Goal: Task Accomplishment & Management: Complete application form

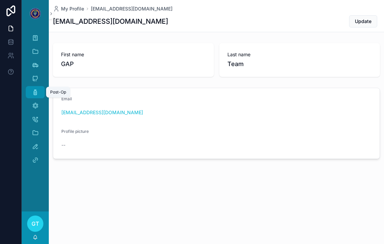
click at [35, 92] on icon "scrollable content" at bounding box center [35, 92] width 7 height 7
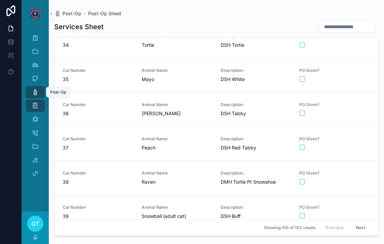
scroll to position [1157, 0]
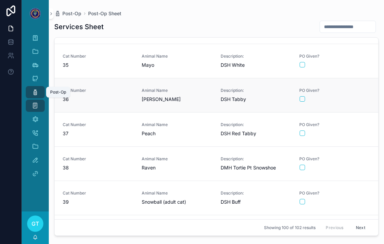
click at [355, 104] on link "Cat Number 36 Animal Name [PERSON_NAME] Description: DSH Tabby PO Given?" at bounding box center [217, 95] width 324 height 34
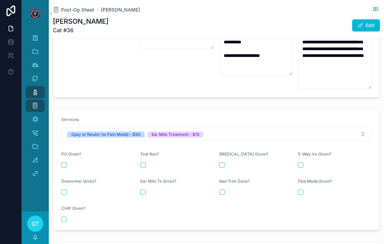
scroll to position [268, 0]
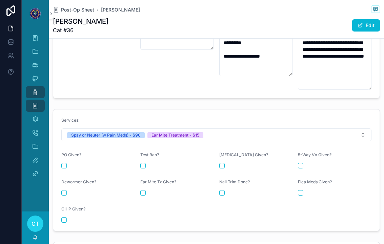
click at [63, 157] on div "PO Given?" at bounding box center [98, 160] width 74 height 16
click at [66, 163] on button "scrollable content" at bounding box center [63, 165] width 5 height 5
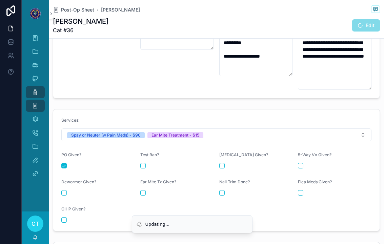
click at [144, 185] on div "Ear Mite Tx Given?" at bounding box center [177, 187] width 74 height 16
click at [145, 190] on button "scrollable content" at bounding box center [142, 192] width 5 height 5
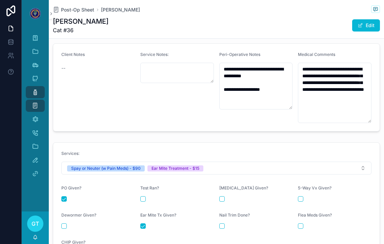
scroll to position [234, 0]
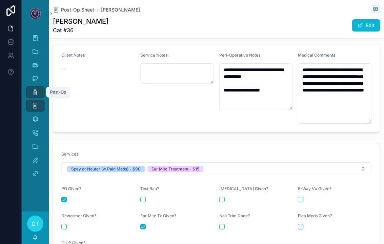
click at [31, 92] on div "Post-Op" at bounding box center [35, 92] width 11 height 11
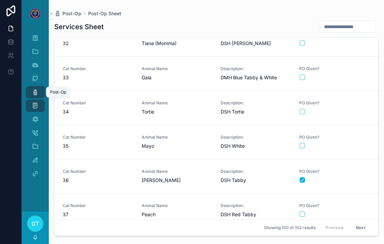
scroll to position [1078, 0]
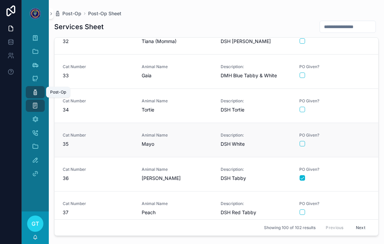
click at [358, 140] on div "PO Given?" at bounding box center [334, 140] width 71 height 14
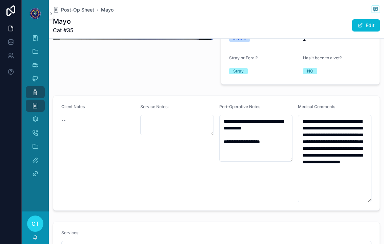
scroll to position [184, 0]
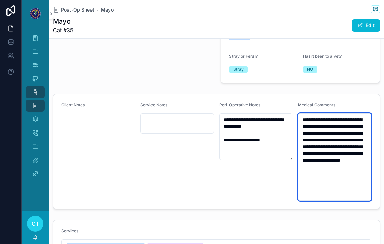
click at [354, 178] on textarea "**********" at bounding box center [335, 156] width 74 height 87
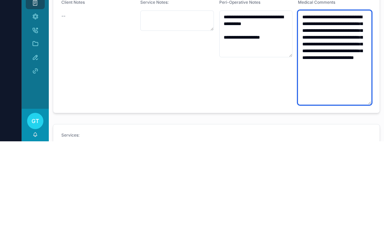
type textarea "**********"
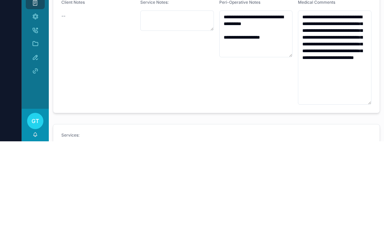
click at [250, 102] on div "**********" at bounding box center [256, 154] width 74 height 105
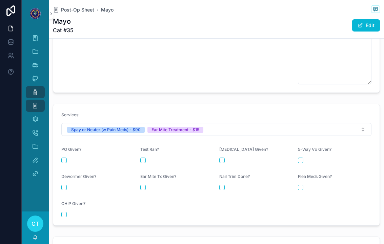
scroll to position [306, 0]
click at [143, 175] on div "Ear Mite Tx Given?" at bounding box center [177, 183] width 74 height 16
click at [141, 178] on form "Services: Spay or Neuter (w Pain Meds) - $90 Ear Mite Treatment - $15 PO Given?…" at bounding box center [216, 165] width 326 height 121
click at [141, 185] on button "scrollable content" at bounding box center [142, 187] width 5 height 5
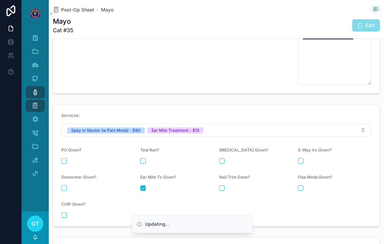
click at [67, 147] on div "PO Given?" at bounding box center [98, 155] width 74 height 16
click at [65, 158] on button "scrollable content" at bounding box center [63, 160] width 5 height 5
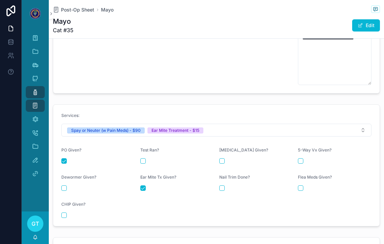
click at [32, 89] on icon "scrollable content" at bounding box center [35, 92] width 7 height 7
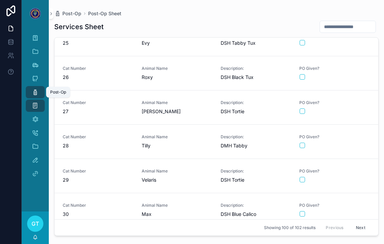
scroll to position [835, 0]
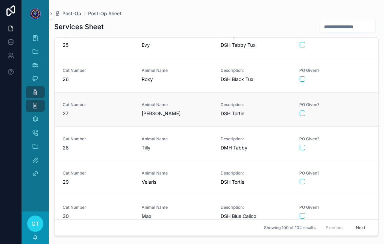
click at [370, 100] on link "Cat Number 27 Animal Name [PERSON_NAME] Description: DSH [PERSON_NAME] Given?" at bounding box center [217, 109] width 324 height 34
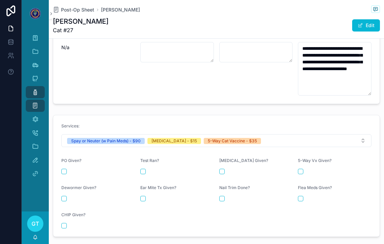
scroll to position [271, 0]
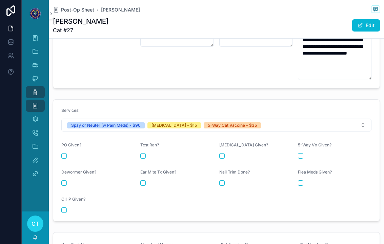
click at [63, 153] on button "scrollable content" at bounding box center [63, 155] width 5 height 5
click at [227, 142] on div "[MEDICAL_DATA] Given?" at bounding box center [256, 146] width 74 height 8
click at [224, 153] on button "scrollable content" at bounding box center [221, 155] width 5 height 5
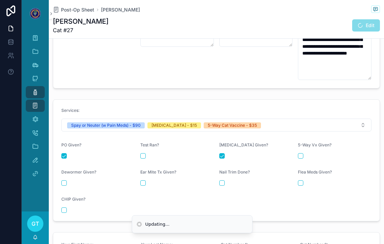
click at [303, 153] on button "scrollable content" at bounding box center [300, 155] width 5 height 5
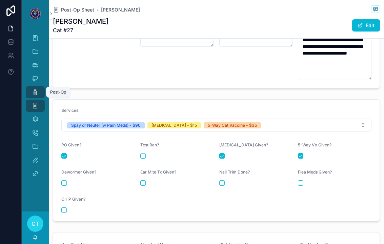
click at [31, 87] on div "Post-Op" at bounding box center [35, 92] width 11 height 11
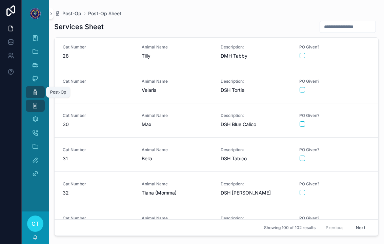
scroll to position [929, 0]
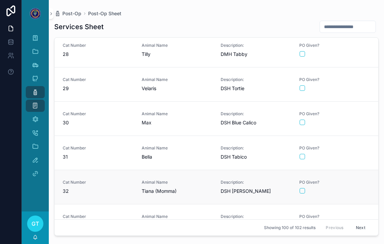
click at [356, 188] on form "scrollable content" at bounding box center [334, 191] width 71 height 6
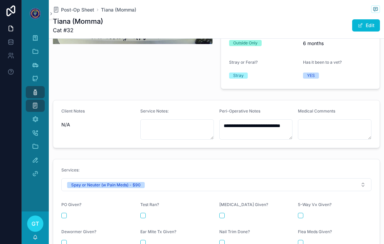
scroll to position [199, 0]
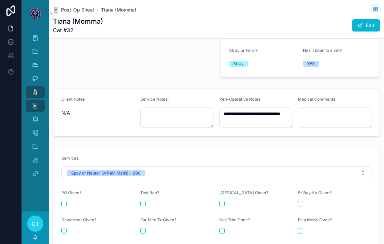
click at [66, 201] on button "scrollable content" at bounding box center [63, 203] width 5 height 5
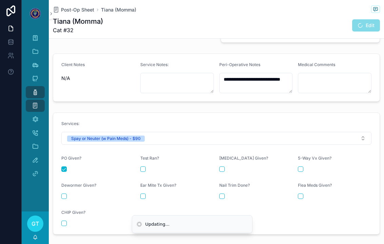
scroll to position [236, 0]
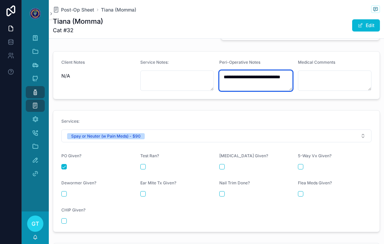
click at [272, 70] on textarea "**********" at bounding box center [256, 80] width 74 height 20
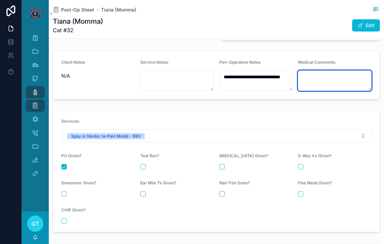
click at [342, 70] on textarea "scrollable content" at bounding box center [335, 80] width 74 height 20
type textarea "**********"
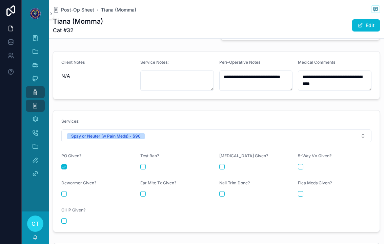
click at [101, 81] on div "**********" at bounding box center [216, 65] width 335 height 509
click at [30, 87] on div "Post-Op" at bounding box center [35, 92] width 11 height 11
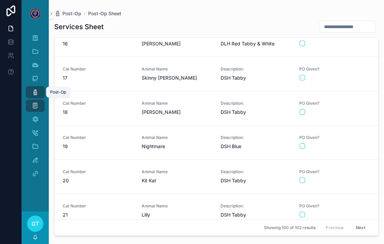
scroll to position [588, 0]
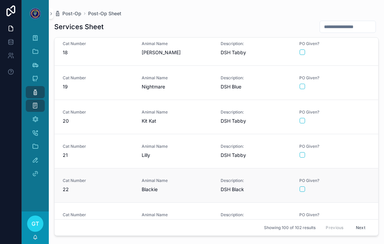
click at [353, 178] on div "PO Given?" at bounding box center [334, 185] width 71 height 14
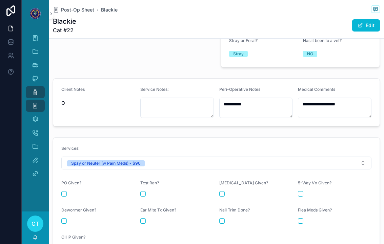
scroll to position [200, 0]
click at [65, 191] on button "scrollable content" at bounding box center [63, 193] width 5 height 5
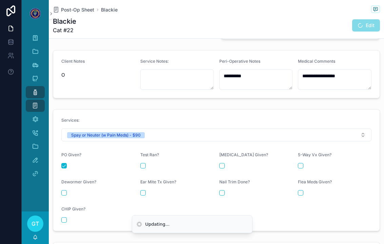
scroll to position [231, 0]
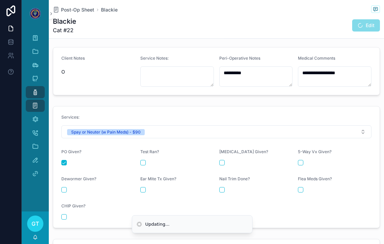
click at [143, 187] on button "scrollable content" at bounding box center [142, 189] width 5 height 5
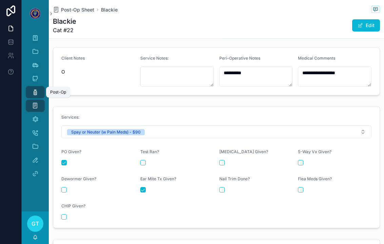
click at [37, 89] on icon "scrollable content" at bounding box center [35, 92] width 7 height 7
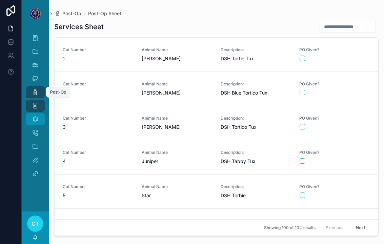
click at [31, 114] on div "Medical Comments" at bounding box center [35, 119] width 11 height 11
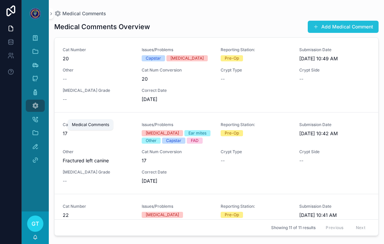
click at [354, 21] on button "Add Medical Comment" at bounding box center [343, 27] width 71 height 12
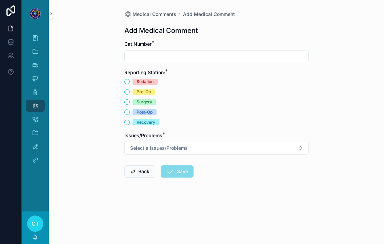
click at [242, 53] on input "scrollable content" at bounding box center [217, 56] width 184 height 9
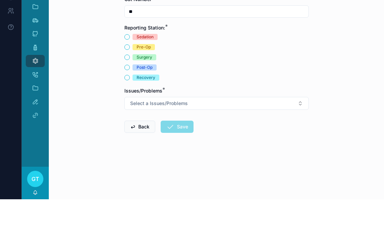
type input "**"
click at [147, 109] on div "Post-Op" at bounding box center [145, 112] width 16 height 6
click at [130, 109] on button "Post-Op" at bounding box center [126, 111] width 5 height 5
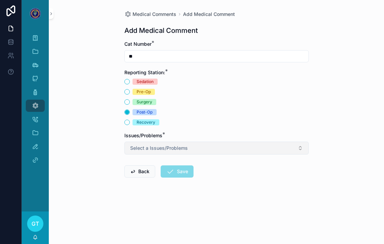
click at [206, 143] on button "Select a Issues/Problems" at bounding box center [216, 148] width 184 height 13
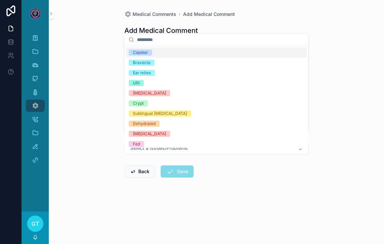
click at [155, 76] on div "Ear mites" at bounding box center [216, 73] width 181 height 10
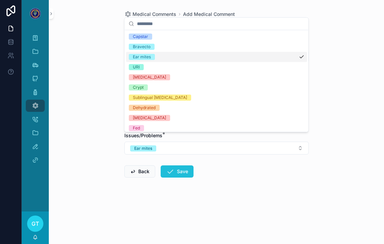
click at [193, 165] on button "Save" at bounding box center [177, 171] width 33 height 12
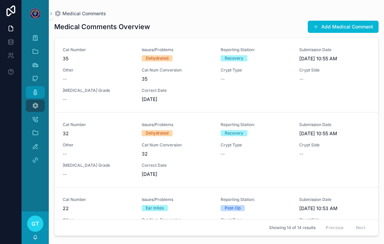
click at [34, 89] on icon "scrollable content" at bounding box center [35, 92] width 7 height 7
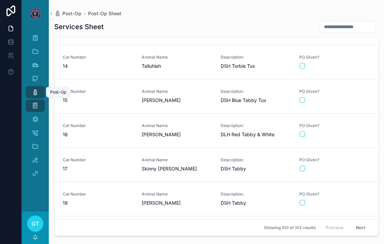
scroll to position [446, 0]
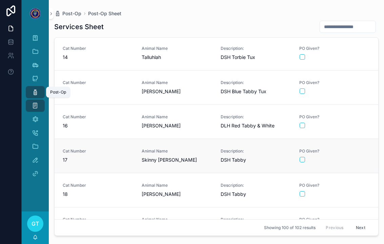
click at [357, 157] on div "scrollable content" at bounding box center [335, 159] width 70 height 5
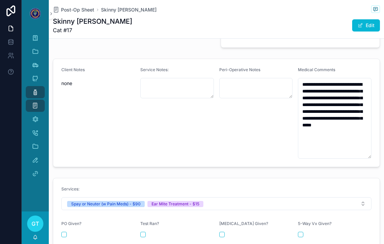
scroll to position [237, 0]
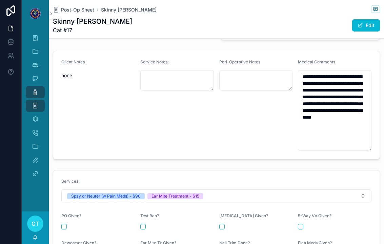
click at [62, 224] on button "scrollable content" at bounding box center [63, 226] width 5 height 5
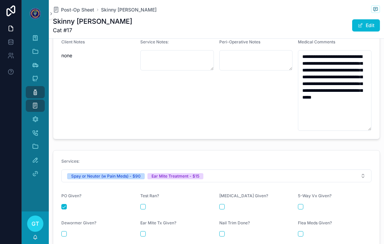
scroll to position [260, 0]
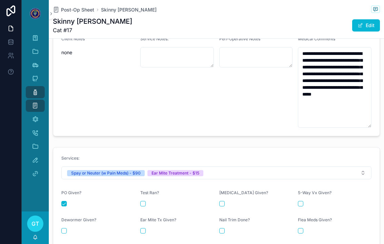
click at [141, 228] on button "scrollable content" at bounding box center [142, 230] width 5 height 5
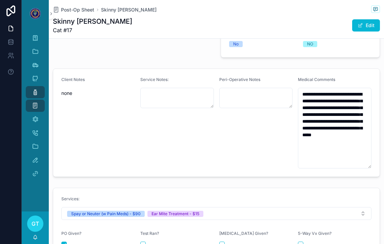
scroll to position [218, 0]
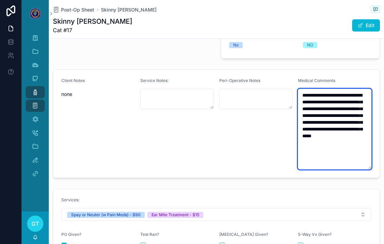
click at [345, 89] on textarea "**********" at bounding box center [335, 129] width 74 height 81
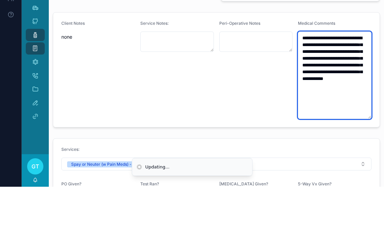
click at [328, 89] on textarea "**********" at bounding box center [335, 132] width 74 height 87
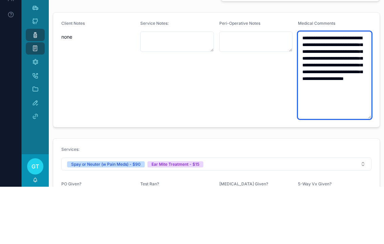
type textarea "**********"
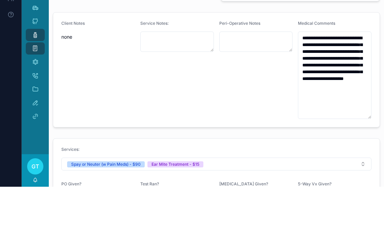
click at [239, 78] on div "Peri-Operative Notes" at bounding box center [256, 127] width 74 height 98
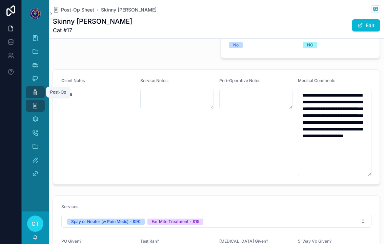
click at [30, 87] on div "Post-Op" at bounding box center [35, 92] width 11 height 11
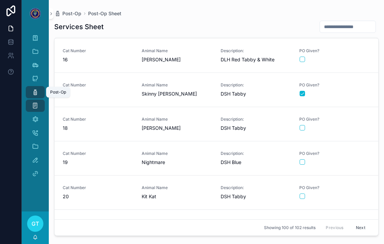
scroll to position [513, 0]
click at [355, 193] on form "scrollable content" at bounding box center [334, 196] width 71 height 6
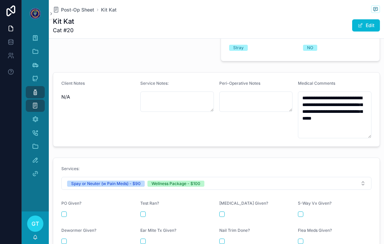
scroll to position [210, 0]
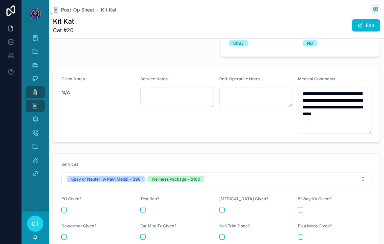
click at [65, 207] on button "scrollable content" at bounding box center [63, 209] width 5 height 5
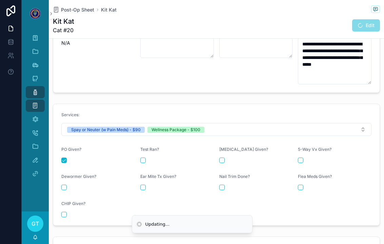
scroll to position [261, 0]
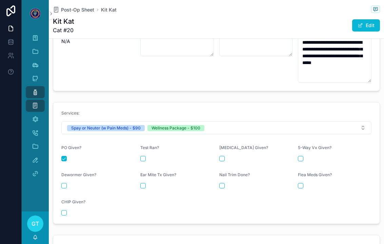
click at [225, 156] on div "scrollable content" at bounding box center [256, 158] width 74 height 5
click at [306, 156] on div "scrollable content" at bounding box center [335, 158] width 74 height 5
click at [223, 156] on button "scrollable content" at bounding box center [221, 158] width 5 height 5
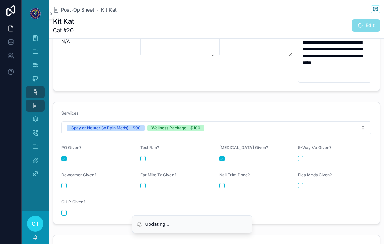
click at [309, 149] on form "Services: Spay or Neuter (w Pain Meds) - $90 Wellness Package - $100 PO Given? …" at bounding box center [216, 162] width 326 height 121
click at [301, 154] on form "Services: Spay or Neuter (w Pain Meds) - $90 Wellness Package - $100 PO Given? …" at bounding box center [216, 162] width 326 height 121
click at [298, 149] on form "Services: Spay or Neuter (w Pain Meds) - $90 Wellness Package - $100 PO Given? …" at bounding box center [216, 162] width 326 height 121
click at [301, 156] on button "scrollable content" at bounding box center [300, 158] width 5 height 5
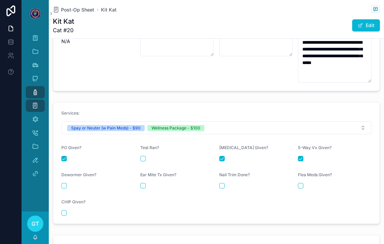
click at [66, 172] on div "Dewormer Given?" at bounding box center [98, 180] width 74 height 16
click at [64, 183] on button "scrollable content" at bounding box center [63, 185] width 5 height 5
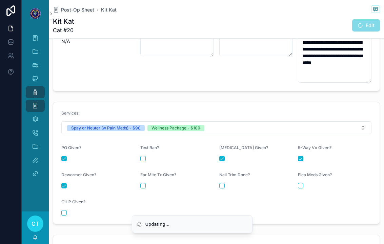
click at [143, 183] on button "scrollable content" at bounding box center [142, 185] width 5 height 5
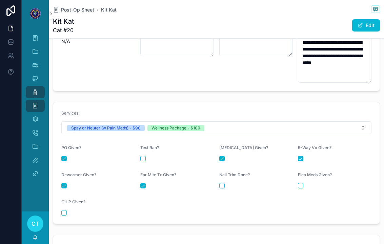
click at [222, 172] on div "Nail Trim Done?" at bounding box center [256, 176] width 74 height 8
click at [307, 183] on div "scrollable content" at bounding box center [335, 185] width 74 height 5
click at [220, 183] on button "scrollable content" at bounding box center [221, 185] width 5 height 5
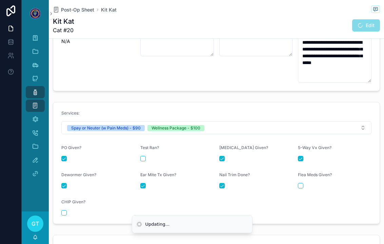
click at [301, 183] on button "scrollable content" at bounding box center [300, 185] width 5 height 5
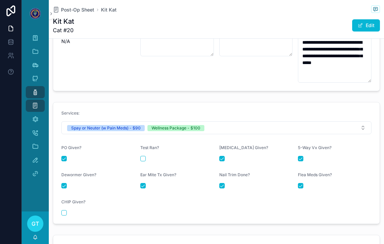
click at [32, 87] on div "Post-Op" at bounding box center [35, 92] width 11 height 11
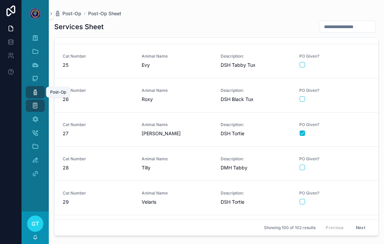
scroll to position [916, 0]
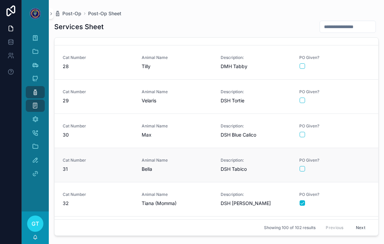
click at [304, 158] on div "PO Given?" at bounding box center [334, 165] width 71 height 14
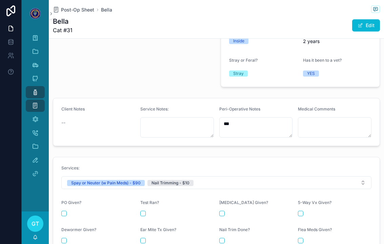
scroll to position [202, 0]
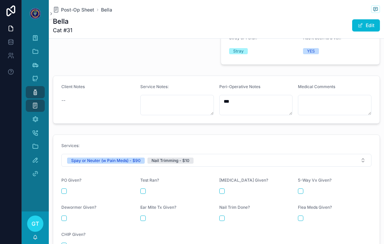
click at [63, 188] on button "scrollable content" at bounding box center [63, 190] width 5 height 5
click at [33, 89] on icon "scrollable content" at bounding box center [35, 92] width 7 height 7
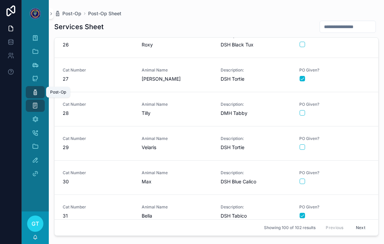
scroll to position [867, 0]
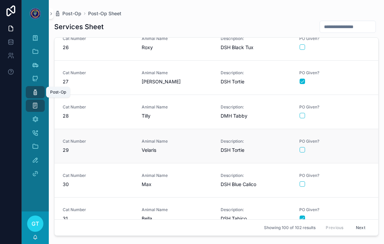
click at [353, 147] on form "scrollable content" at bounding box center [334, 150] width 71 height 6
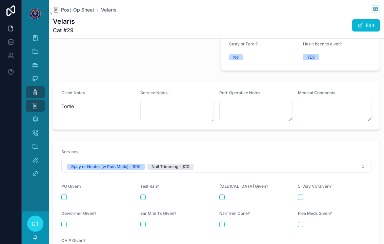
scroll to position [197, 0]
click at [64, 190] on form "Services: Spay or Neuter (w Pain Meds) - $90 Nail Trimming - $10 PO Given? Test…" at bounding box center [216, 201] width 326 height 121
click at [62, 194] on button "scrollable content" at bounding box center [63, 196] width 5 height 5
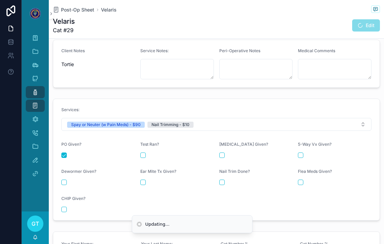
scroll to position [245, 0]
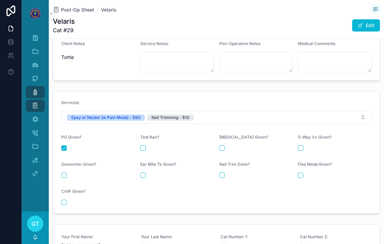
click at [222, 173] on button "scrollable content" at bounding box center [221, 175] width 5 height 5
click at [37, 89] on icon "scrollable content" at bounding box center [35, 92] width 7 height 7
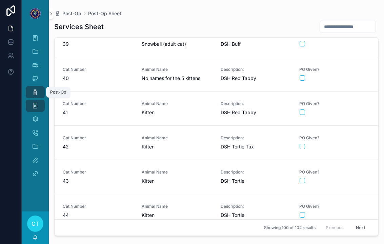
scroll to position [1315, 0]
click at [355, 110] on div "scrollable content" at bounding box center [335, 112] width 70 height 5
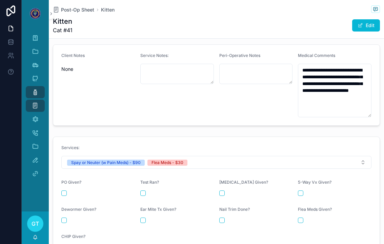
scroll to position [234, 0]
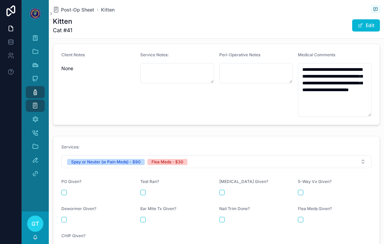
click at [66, 190] on button "scrollable content" at bounding box center [63, 192] width 5 height 5
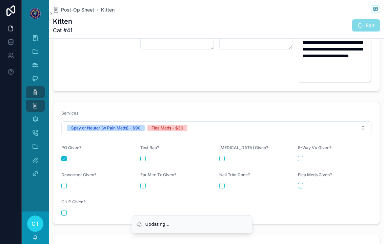
scroll to position [269, 0]
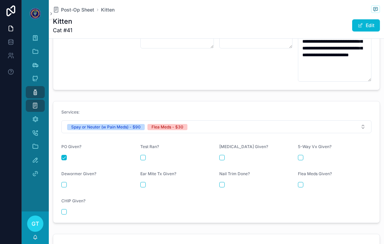
click at [303, 182] on button "scrollable content" at bounding box center [300, 184] width 5 height 5
click at [30, 87] on div "Post-Op" at bounding box center [35, 92] width 11 height 11
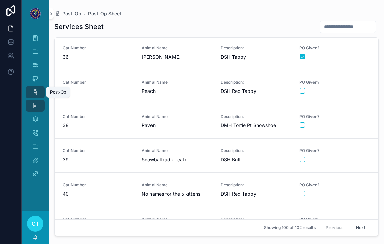
scroll to position [1269, 0]
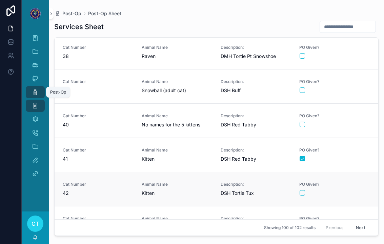
click at [354, 190] on div "scrollable content" at bounding box center [335, 192] width 70 height 5
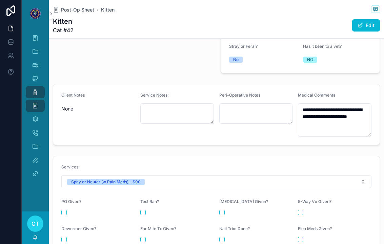
scroll to position [196, 0]
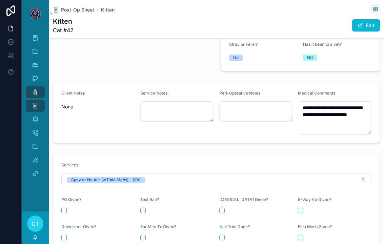
click at [62, 208] on button "scrollable content" at bounding box center [63, 210] width 5 height 5
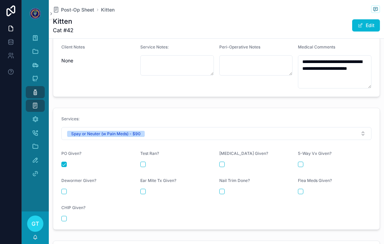
scroll to position [241, 0]
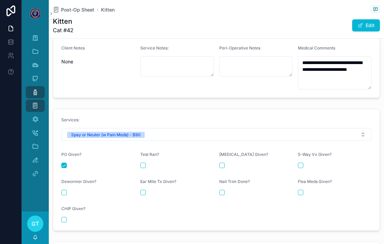
click at [302, 179] on div "Flea Meds Given?" at bounding box center [335, 187] width 74 height 16
click at [306, 190] on div "scrollable content" at bounding box center [335, 192] width 74 height 5
click at [305, 179] on div "Flea Meds Given?" at bounding box center [335, 187] width 74 height 16
click at [304, 190] on div "scrollable content" at bounding box center [335, 192] width 74 height 5
click at [307, 179] on div "Flea Meds Given?" at bounding box center [335, 183] width 74 height 8
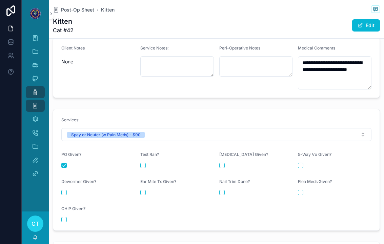
click at [303, 190] on button "scrollable content" at bounding box center [300, 192] width 5 height 5
click at [343, 62] on textarea "**********" at bounding box center [335, 72] width 74 height 33
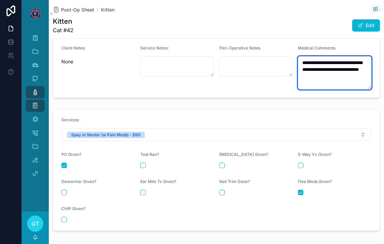
type textarea "**********"
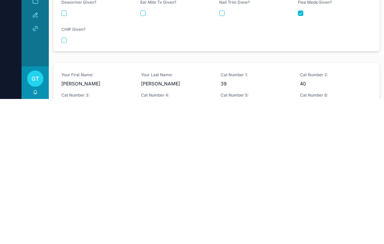
scroll to position [287, 0]
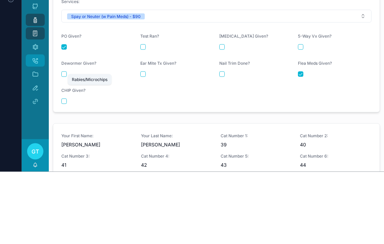
click at [34, 129] on icon "scrollable content" at bounding box center [35, 132] width 7 height 7
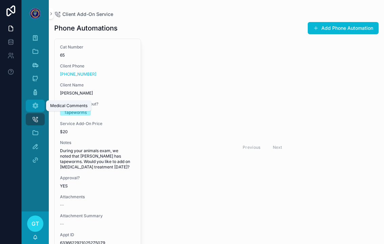
click at [32, 100] on div "Medical Comments" at bounding box center [35, 105] width 11 height 11
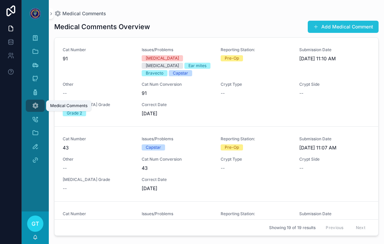
click at [357, 21] on button "Add Medical Comment" at bounding box center [343, 27] width 71 height 12
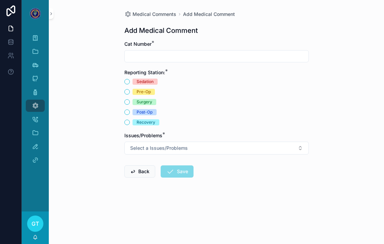
click at [215, 52] on input "scrollable content" at bounding box center [217, 56] width 184 height 9
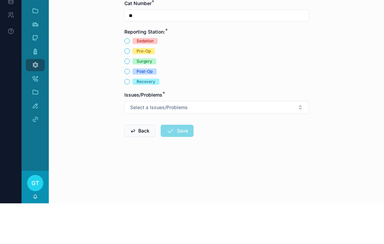
type input "**"
click at [140, 109] on div "Post-Op" at bounding box center [145, 112] width 16 height 6
click at [130, 109] on button "Post-Op" at bounding box center [126, 111] width 5 height 5
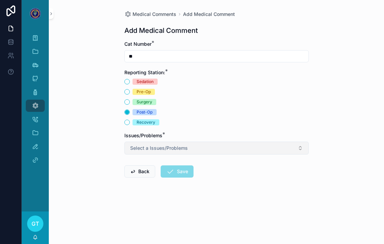
click at [180, 145] on span "Select a Issues/Problems" at bounding box center [159, 148] width 58 height 7
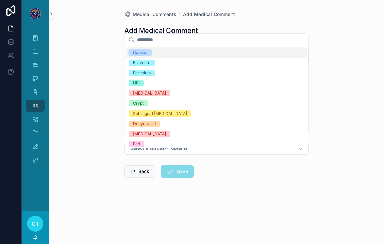
click at [151, 62] on span "Bravecto" at bounding box center [142, 63] width 26 height 6
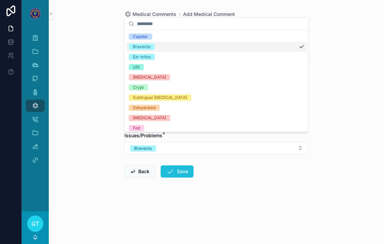
click at [185, 166] on button "Save" at bounding box center [177, 171] width 33 height 12
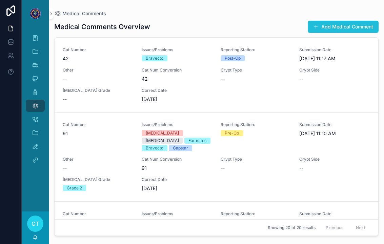
click at [334, 21] on button "Add Medical Comment" at bounding box center [343, 27] width 71 height 12
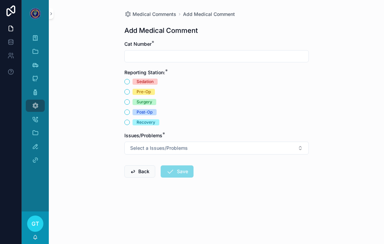
click at [255, 52] on input "scrollable content" at bounding box center [217, 56] width 184 height 9
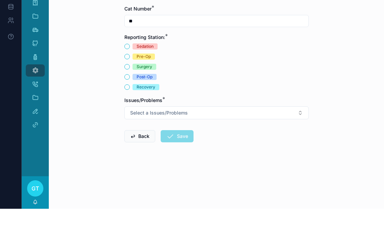
type input "**"
click at [136, 109] on span "Post-Op" at bounding box center [145, 112] width 24 height 6
click at [130, 109] on button "Post-Op" at bounding box center [126, 111] width 5 height 5
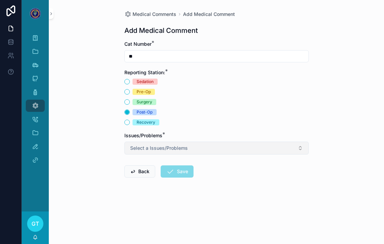
click at [189, 142] on button "Select a Issues/Problems" at bounding box center [216, 148] width 184 height 13
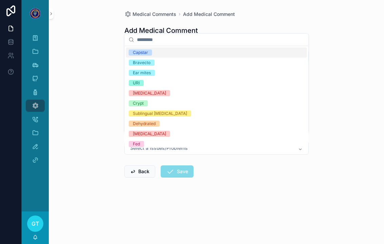
click at [157, 64] on div "Bravecto" at bounding box center [216, 63] width 181 height 10
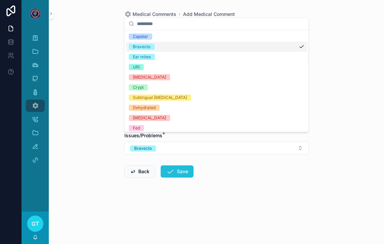
click at [185, 168] on button "Save" at bounding box center [177, 171] width 33 height 12
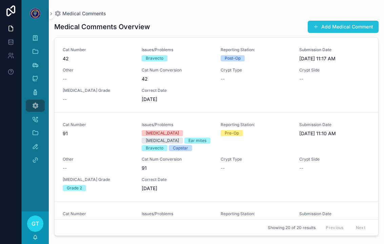
click at [344, 21] on button "Add Medical Comment" at bounding box center [343, 27] width 71 height 12
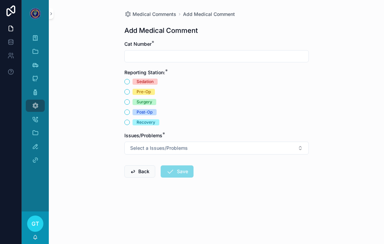
click at [244, 53] on input "scrollable content" at bounding box center [217, 56] width 184 height 9
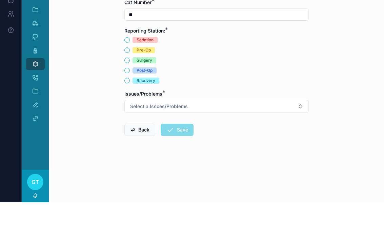
type input "**"
click at [148, 99] on div "Surgery" at bounding box center [145, 102] width 16 height 6
click at [130, 99] on button "Surgery" at bounding box center [126, 101] width 5 height 5
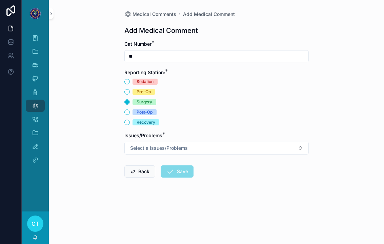
click at [156, 119] on span "Recovery" at bounding box center [146, 122] width 27 height 6
click at [130, 120] on button "Recovery" at bounding box center [126, 122] width 5 height 5
click at [140, 109] on div "Post-Op" at bounding box center [145, 112] width 16 height 6
click at [130, 109] on button "Post-Op" at bounding box center [126, 111] width 5 height 5
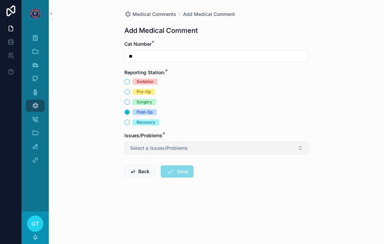
click at [183, 145] on span "Select a Issues/Problems" at bounding box center [159, 148] width 58 height 7
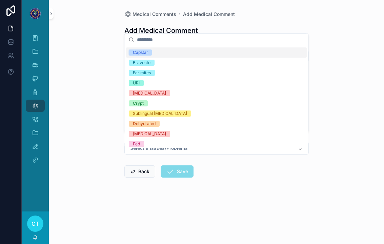
click at [145, 67] on div "Bravecto" at bounding box center [216, 63] width 181 height 10
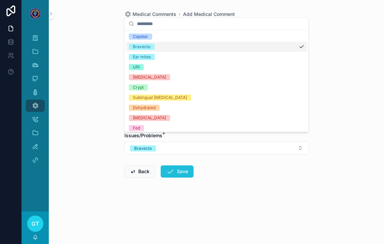
click at [188, 165] on button "Save" at bounding box center [177, 171] width 33 height 12
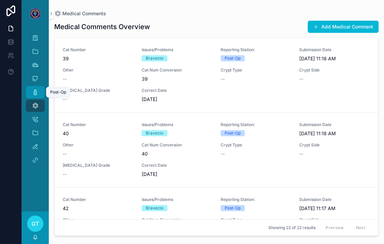
click at [32, 89] on icon "scrollable content" at bounding box center [35, 92] width 7 height 7
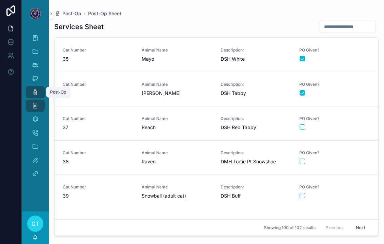
scroll to position [1176, 0]
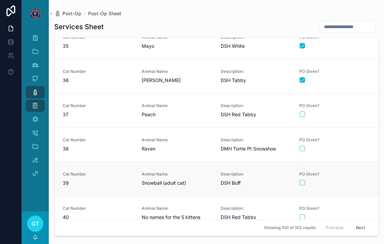
click at [354, 180] on form "scrollable content" at bounding box center [334, 183] width 71 height 6
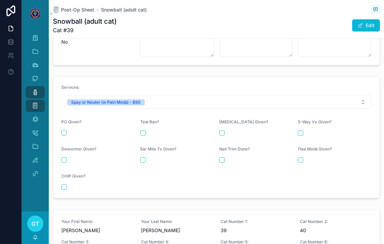
scroll to position [245, 0]
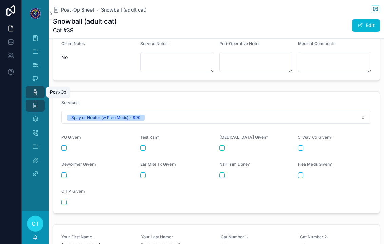
click at [29, 86] on link "Post-Op" at bounding box center [35, 92] width 19 height 12
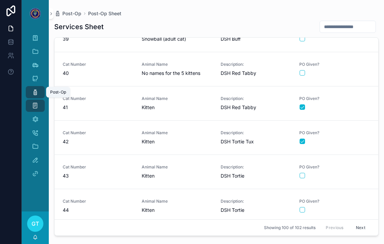
scroll to position [1363, 0]
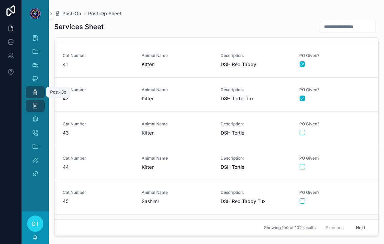
click at [31, 87] on div "Post-Op" at bounding box center [35, 92] width 11 height 11
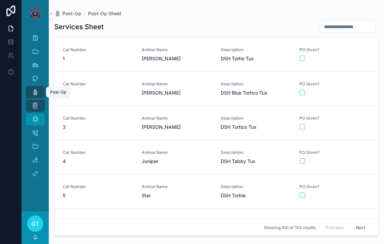
click at [32, 116] on icon "scrollable content" at bounding box center [35, 119] width 7 height 7
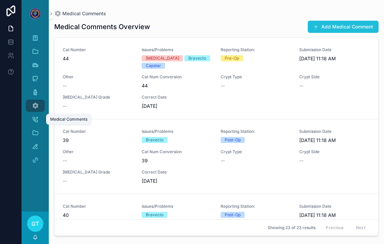
click at [360, 22] on button "Add Medical Comment" at bounding box center [343, 27] width 71 height 12
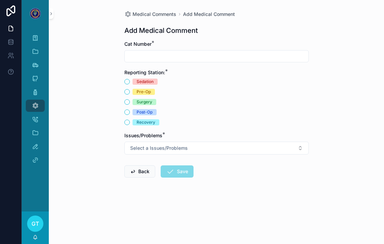
click at [230, 52] on input "scrollable content" at bounding box center [217, 56] width 184 height 9
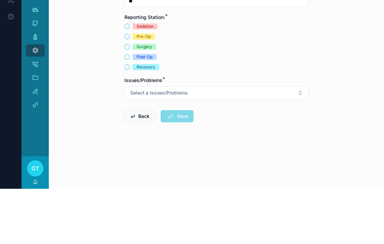
type input "**"
click at [142, 109] on div "Post-Op" at bounding box center [145, 112] width 16 height 6
click at [130, 109] on button "Post-Op" at bounding box center [126, 111] width 5 height 5
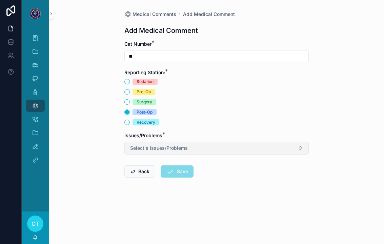
click at [179, 146] on button "Select a Issues/Problems" at bounding box center [216, 148] width 184 height 13
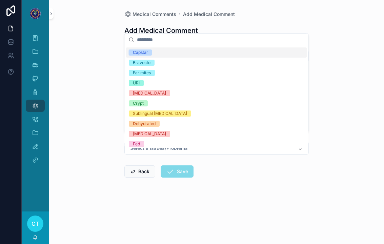
click at [146, 63] on div "Bravecto" at bounding box center [142, 63] width 18 height 6
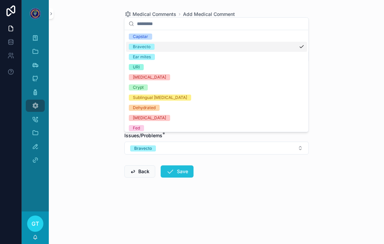
click at [179, 165] on button "Save" at bounding box center [177, 171] width 33 height 12
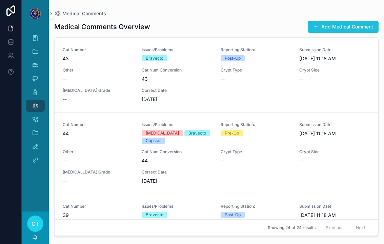
click at [342, 21] on button "Add Medical Comment" at bounding box center [343, 27] width 71 height 12
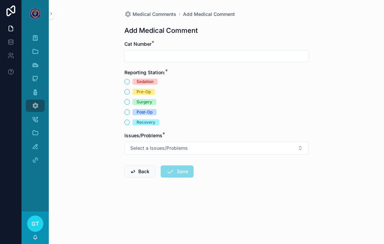
click at [235, 52] on input "scrollable content" at bounding box center [217, 56] width 184 height 9
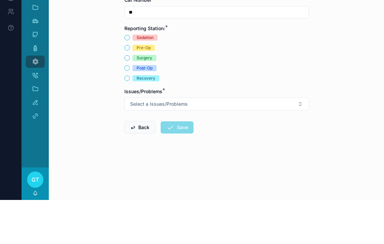
type input "**"
click at [128, 109] on button "Post-Op" at bounding box center [126, 111] width 5 height 5
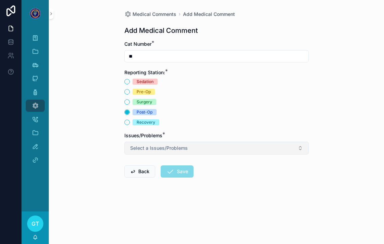
click at [210, 142] on button "Select a Issues/Problems" at bounding box center [216, 148] width 184 height 13
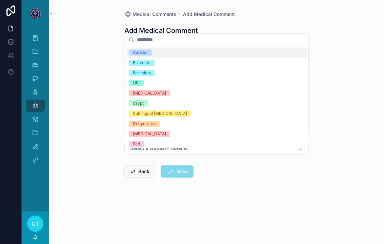
click at [145, 62] on div "Bravecto" at bounding box center [142, 63] width 18 height 6
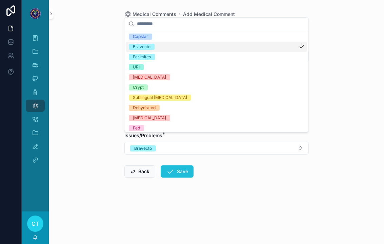
click at [181, 165] on button "Save" at bounding box center [177, 171] width 33 height 12
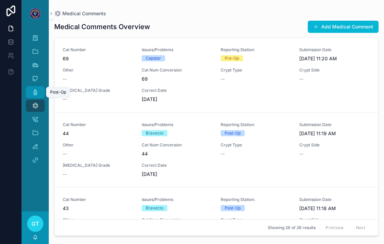
click at [32, 89] on icon "scrollable content" at bounding box center [35, 92] width 7 height 7
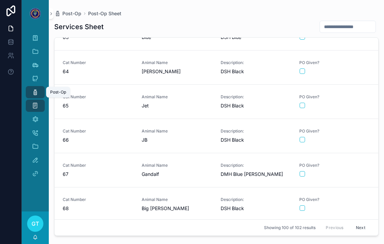
scroll to position [2146, 0]
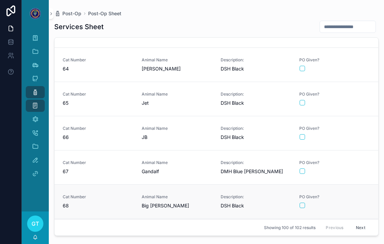
click at [357, 194] on div "PO Given?" at bounding box center [334, 201] width 71 height 14
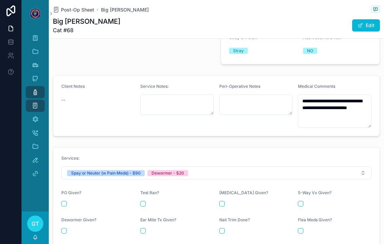
scroll to position [212, 0]
click at [65, 190] on label "PO Given?" at bounding box center [71, 192] width 20 height 5
click at [60, 182] on form "Services: Spay or Neuter (w Pain Meds) - $90 Dewormer - $20 PO Given? Test Ran?…" at bounding box center [216, 208] width 326 height 121
click at [64, 201] on button "scrollable content" at bounding box center [63, 203] width 5 height 5
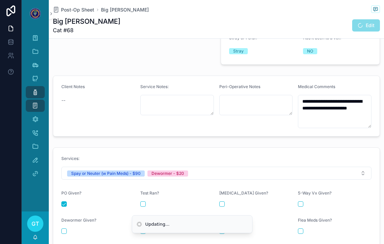
click at [62, 228] on button "scrollable content" at bounding box center [63, 230] width 5 height 5
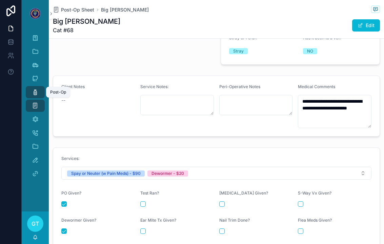
click at [30, 87] on div "Post-Op" at bounding box center [35, 92] width 11 height 11
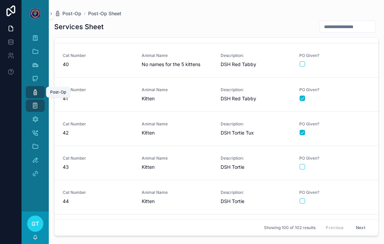
scroll to position [1329, 0]
click at [354, 156] on div "PO Given?" at bounding box center [334, 163] width 71 height 14
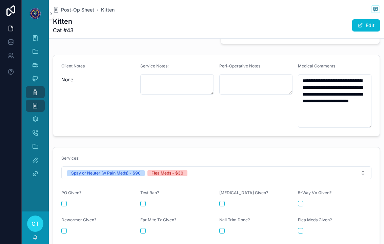
click at [62, 201] on button "scrollable content" at bounding box center [63, 203] width 5 height 5
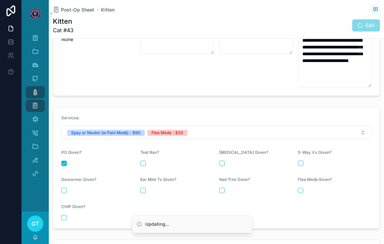
scroll to position [267, 0]
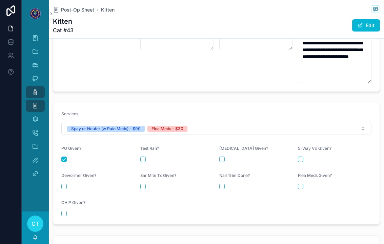
click at [301, 184] on button "scrollable content" at bounding box center [300, 186] width 5 height 5
click at [38, 89] on icon "scrollable content" at bounding box center [35, 92] width 7 height 7
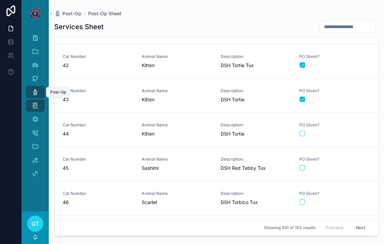
scroll to position [1395, 0]
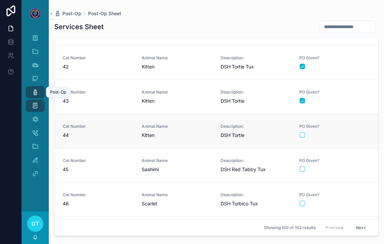
click at [365, 124] on span "PO Given?" at bounding box center [334, 126] width 71 height 5
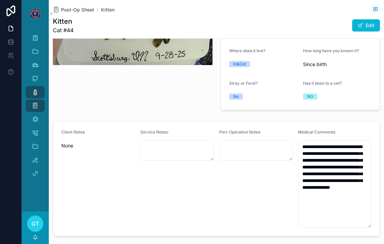
scroll to position [161, 0]
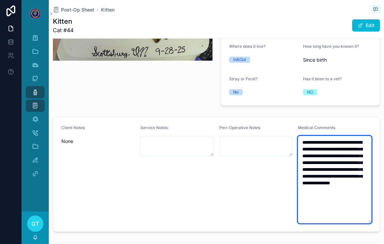
click at [329, 179] on textarea "**********" at bounding box center [335, 179] width 74 height 87
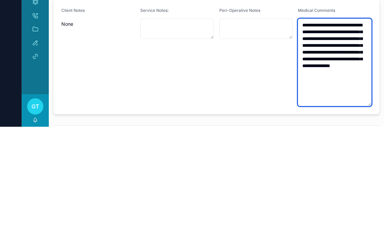
click at [315, 136] on textarea "**********" at bounding box center [335, 179] width 74 height 87
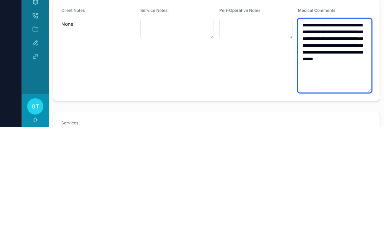
type textarea "**********"
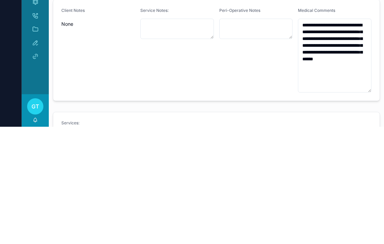
click at [242, 125] on div "Peri-Operative Notes" at bounding box center [256, 167] width 74 height 85
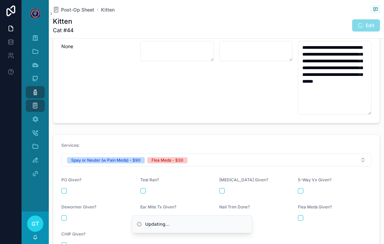
scroll to position [303, 0]
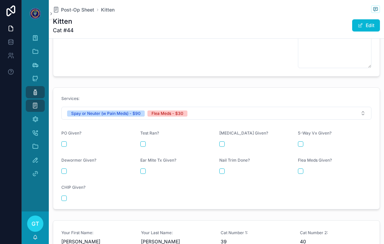
click at [63, 141] on button "scrollable content" at bounding box center [63, 143] width 5 height 5
click at [303, 168] on button "scrollable content" at bounding box center [300, 170] width 5 height 5
click at [29, 86] on link "Post-Op" at bounding box center [35, 92] width 19 height 12
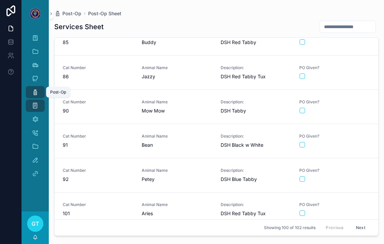
scroll to position [2891, 0]
click at [347, 142] on div "scrollable content" at bounding box center [335, 144] width 70 height 5
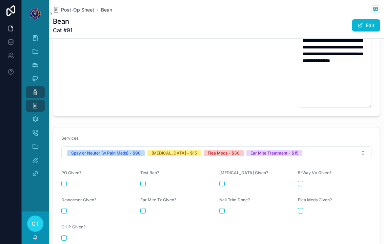
scroll to position [291, 0]
click at [62, 170] on div "PO Given?" at bounding box center [98, 174] width 74 height 8
click at [65, 181] on button "scrollable content" at bounding box center [63, 183] width 5 height 5
click at [223, 170] on div "[MEDICAL_DATA] Given?" at bounding box center [256, 174] width 74 height 8
click at [223, 181] on button "scrollable content" at bounding box center [221, 183] width 5 height 5
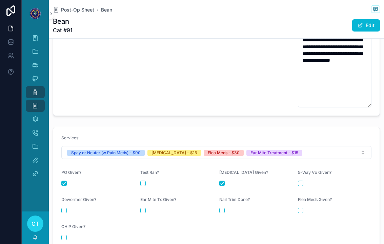
click at [145, 208] on button "scrollable content" at bounding box center [142, 210] width 5 height 5
click at [300, 208] on button "scrollable content" at bounding box center [300, 210] width 5 height 5
click at [29, 86] on link "Post-Op" at bounding box center [35, 92] width 19 height 12
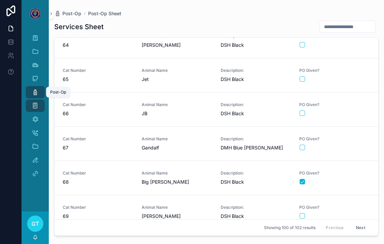
scroll to position [2201, 0]
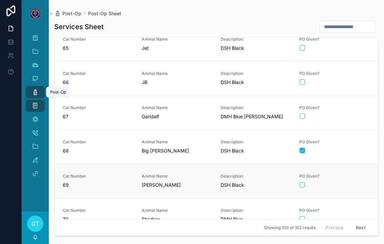
click at [342, 182] on div "scrollable content" at bounding box center [335, 184] width 70 height 5
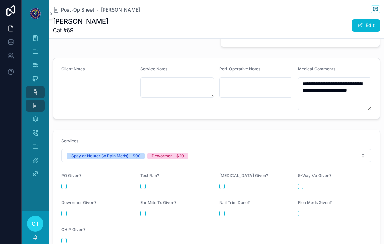
scroll to position [221, 0]
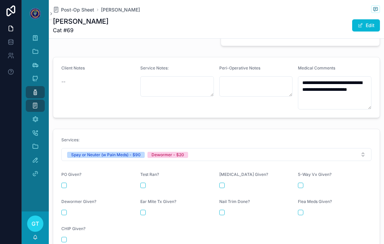
click at [57, 174] on form "Services: Spay or Neuter (w Pain Meds) - $90 Dewormer - $20 PO Given? Test Ran?…" at bounding box center [216, 189] width 326 height 121
click at [65, 180] on form "Services: Spay or Neuter (w Pain Meds) - $90 Dewormer - $20 PO Given? Test Ran?…" at bounding box center [216, 189] width 326 height 121
click at [62, 183] on button "scrollable content" at bounding box center [63, 185] width 5 height 5
click at [62, 210] on button "scrollable content" at bounding box center [63, 212] width 5 height 5
click at [36, 89] on icon "scrollable content" at bounding box center [35, 92] width 7 height 7
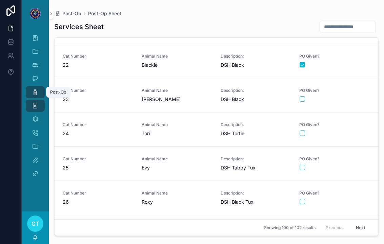
scroll to position [725, 0]
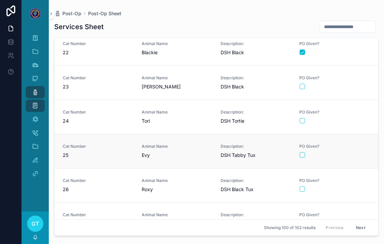
click at [351, 144] on span "PO Given?" at bounding box center [334, 146] width 71 height 5
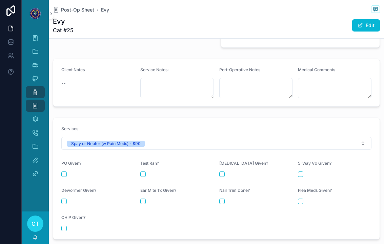
scroll to position [221, 0]
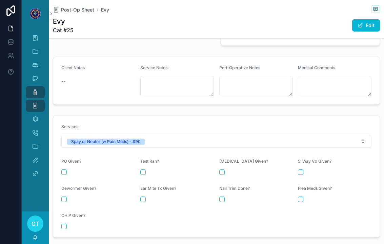
click at [66, 169] on button "scrollable content" at bounding box center [63, 171] width 5 height 5
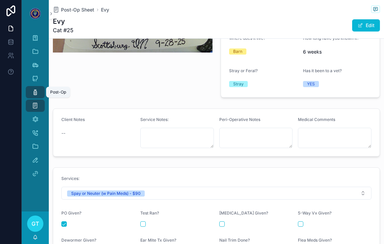
click at [31, 87] on div "Post-Op" at bounding box center [35, 92] width 11 height 11
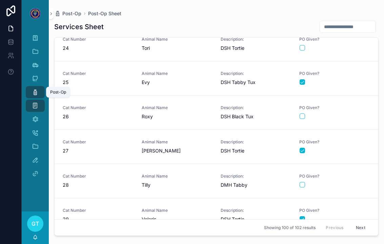
scroll to position [888, 0]
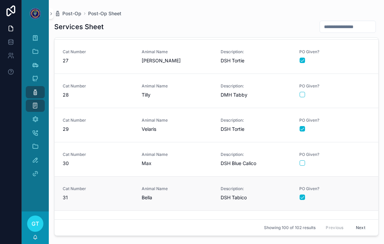
click at [350, 195] on div "scrollable content" at bounding box center [335, 197] width 70 height 5
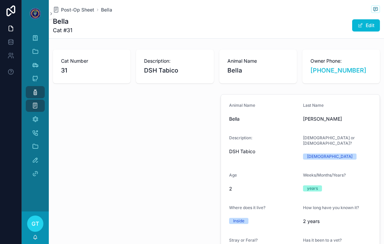
type textarea "**********"
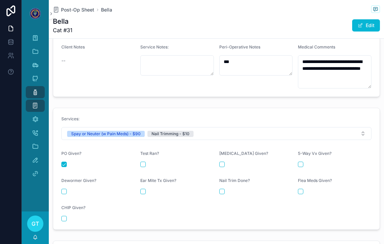
scroll to position [242, 0]
click at [220, 189] on button "scrollable content" at bounding box center [221, 191] width 5 height 5
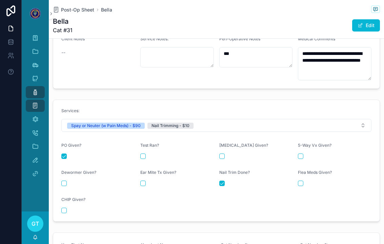
scroll to position [250, 0]
click at [39, 87] on div "Post-Op" at bounding box center [35, 92] width 11 height 11
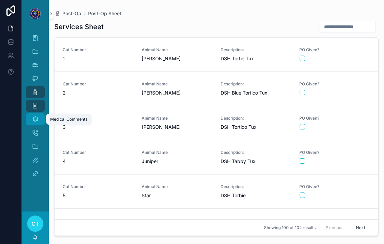
click at [31, 114] on div "Medical Comments" at bounding box center [35, 119] width 11 height 11
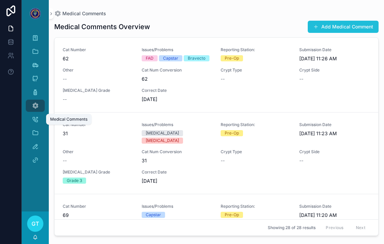
click at [350, 21] on button "Add Medical Comment" at bounding box center [343, 27] width 71 height 12
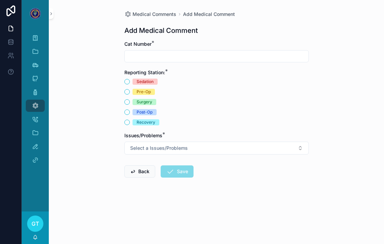
click at [262, 52] on input "scrollable content" at bounding box center [217, 56] width 184 height 9
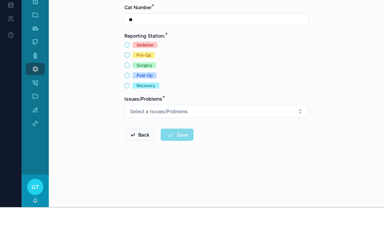
type input "**"
click at [122, 65] on div "Medical Comments Add Medical Comment Add Medical Comment Cat Number * ** Report…" at bounding box center [216, 110] width 195 height 221
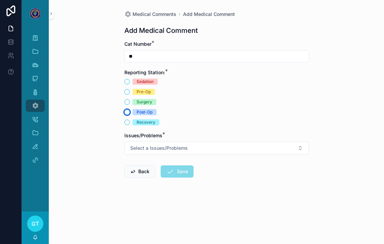
click at [125, 109] on button "Post-Op" at bounding box center [126, 111] width 5 height 5
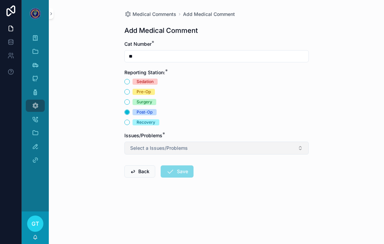
click at [132, 142] on button "Select a Issues/Problems" at bounding box center [216, 148] width 184 height 13
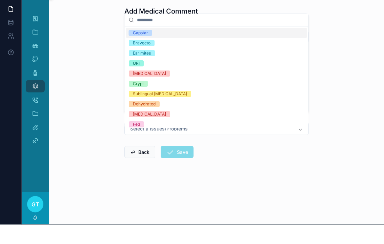
click at [133, 70] on div "Ear mites" at bounding box center [142, 73] width 18 height 6
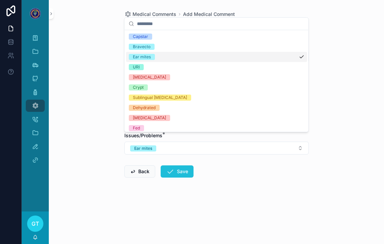
click at [170, 167] on icon "scrollable content" at bounding box center [170, 171] width 8 height 8
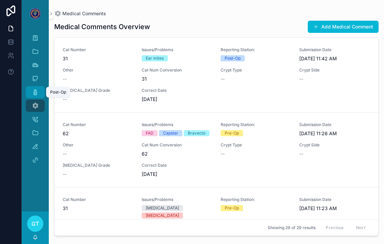
click at [40, 89] on div "Post-Op" at bounding box center [35, 92] width 11 height 11
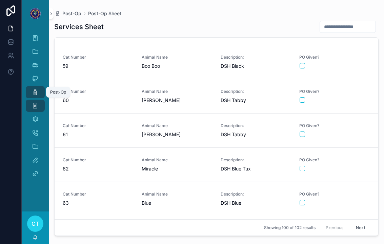
scroll to position [1979, 0]
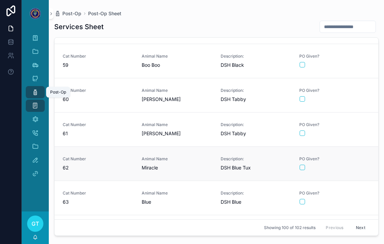
click at [347, 156] on span "PO Given?" at bounding box center [334, 158] width 71 height 5
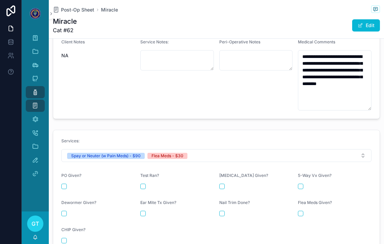
scroll to position [249, 0]
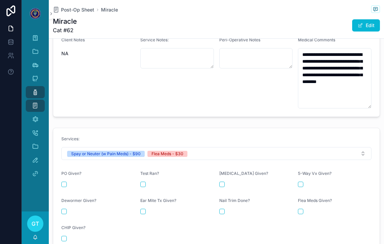
click at [63, 182] on button "scrollable content" at bounding box center [63, 184] width 5 height 5
click at [305, 198] on div "Flea Meds Given?" at bounding box center [335, 202] width 74 height 8
click at [303, 209] on button "scrollable content" at bounding box center [300, 211] width 5 height 5
click at [35, 88] on div "Post-Op" at bounding box center [35, 92] width 11 height 11
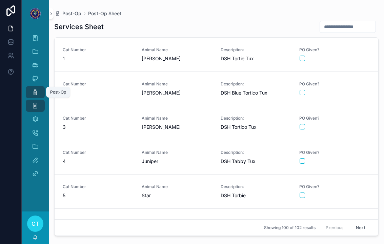
click at [32, 87] on div "Post-Op" at bounding box center [35, 92] width 11 height 11
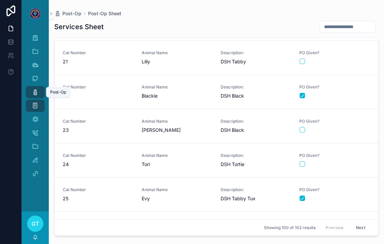
scroll to position [682, 0]
click at [354, 195] on div "scrollable content" at bounding box center [335, 197] width 70 height 5
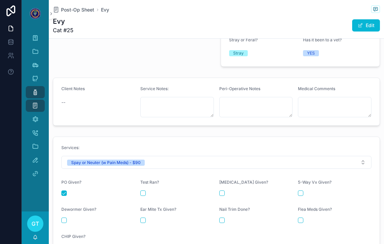
scroll to position [200, 0]
click at [347, 87] on div "Medical Comments" at bounding box center [335, 91] width 74 height 8
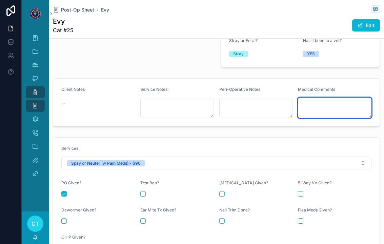
click at [351, 98] on textarea "scrollable content" at bounding box center [335, 108] width 74 height 20
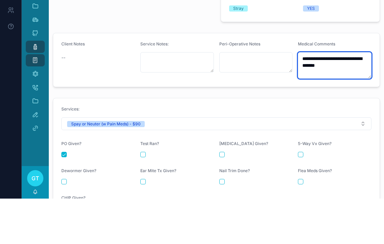
type textarea "**********"
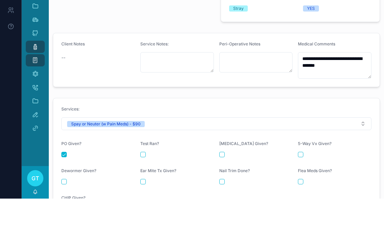
click at [147, 141] on div "Services: Spay or Neuter (w Pain Meds) - $90 PO Given? Test Ran? [MEDICAL_DATA]…" at bounding box center [216, 204] width 335 height 127
